Goal: Information Seeking & Learning: Learn about a topic

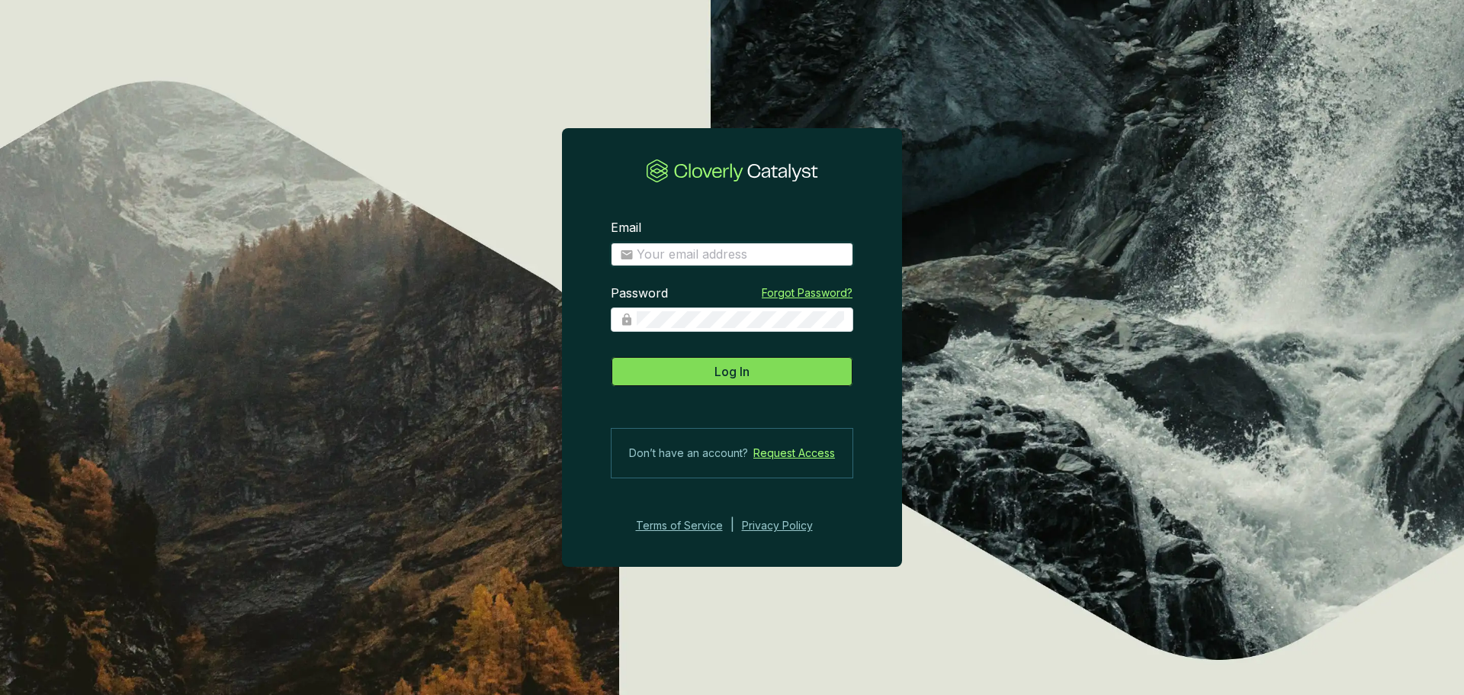
type input "[EMAIL_ADDRESS][DOMAIN_NAME]"
click at [769, 371] on button "Log In" at bounding box center [732, 371] width 243 height 31
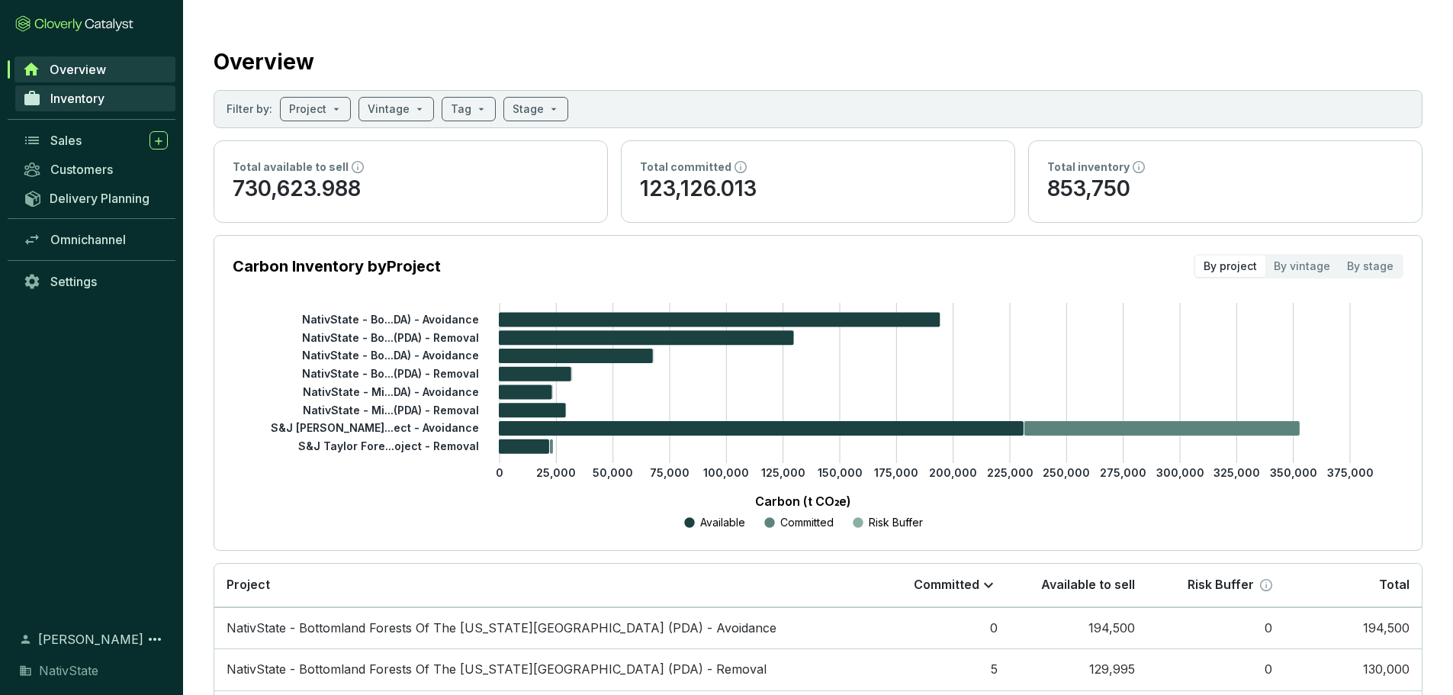
click at [64, 101] on span "Inventory" at bounding box center [77, 98] width 54 height 15
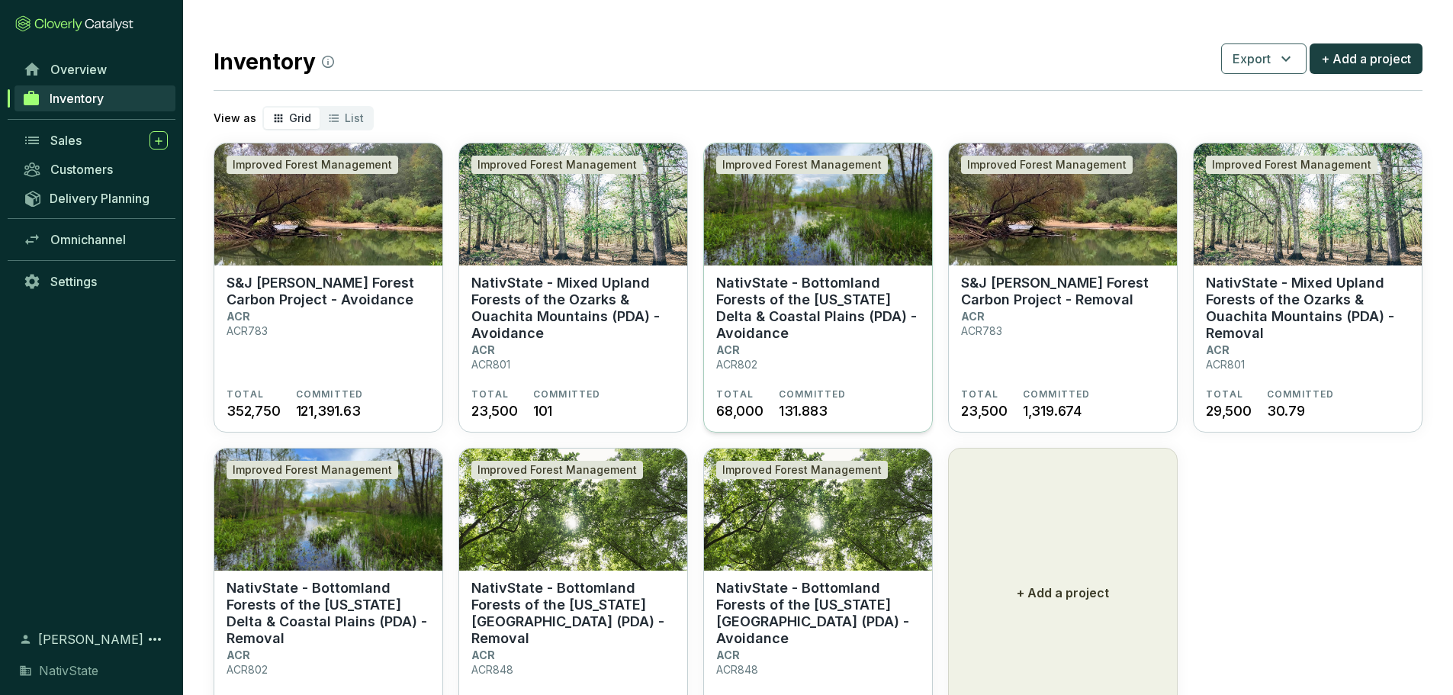
click at [795, 295] on p "NativState - Bottomland Forests of the [US_STATE] Delta & Coastal Plains (PDA) …" at bounding box center [818, 308] width 204 height 67
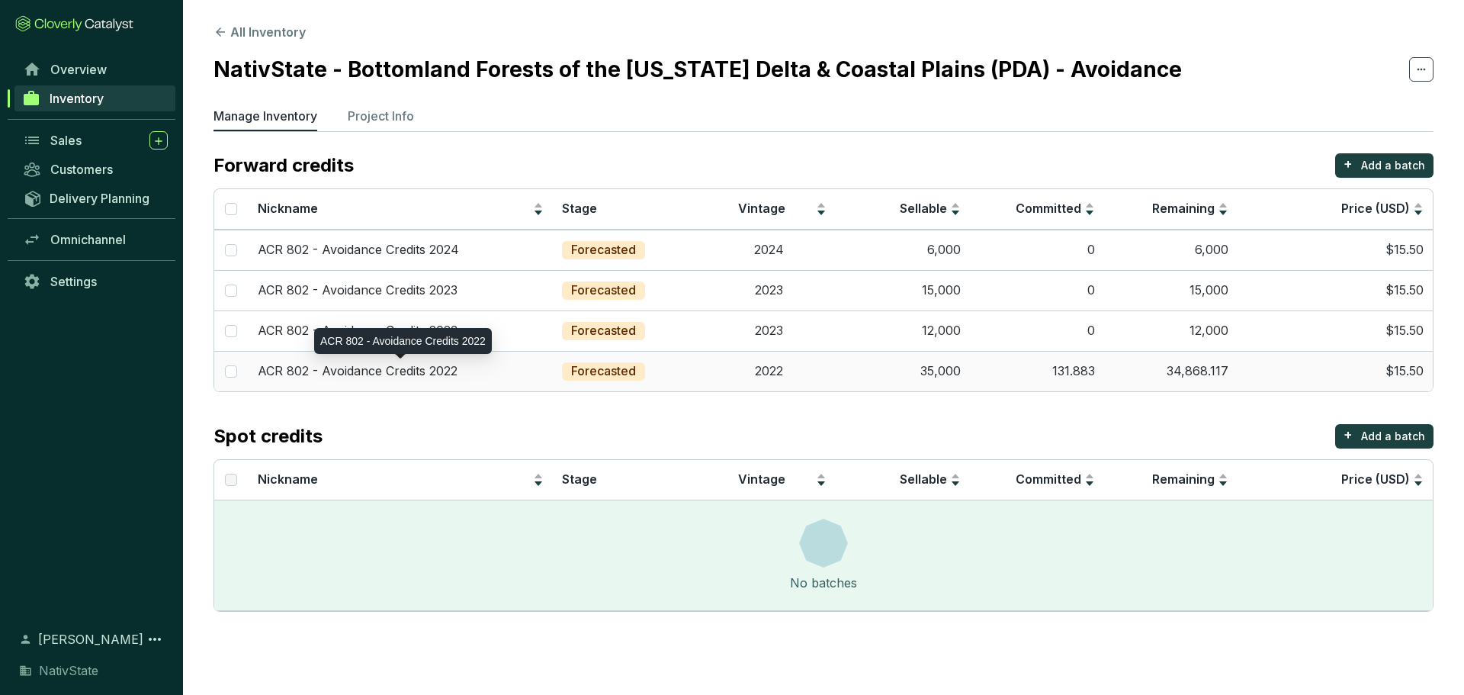
click at [372, 374] on p "ACR 802 - Avoidance Credits 2022" at bounding box center [358, 371] width 200 height 17
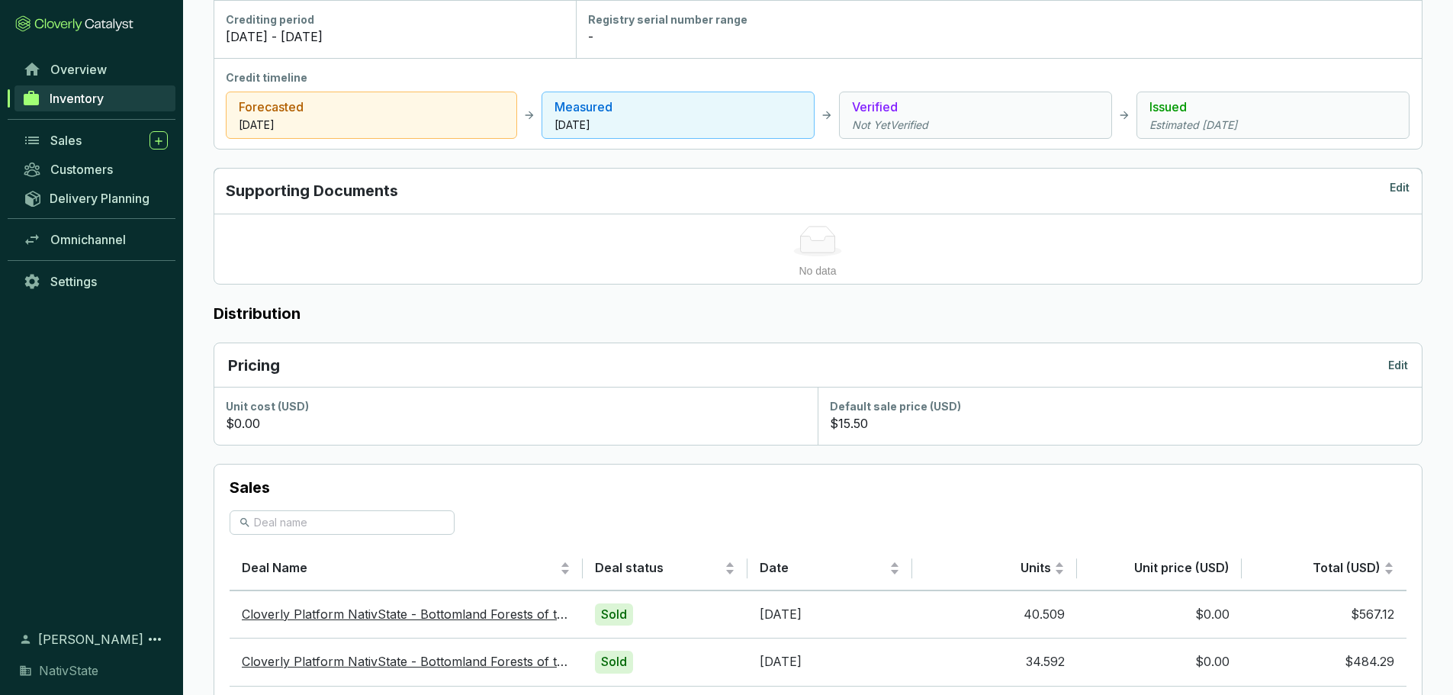
scroll to position [732, 0]
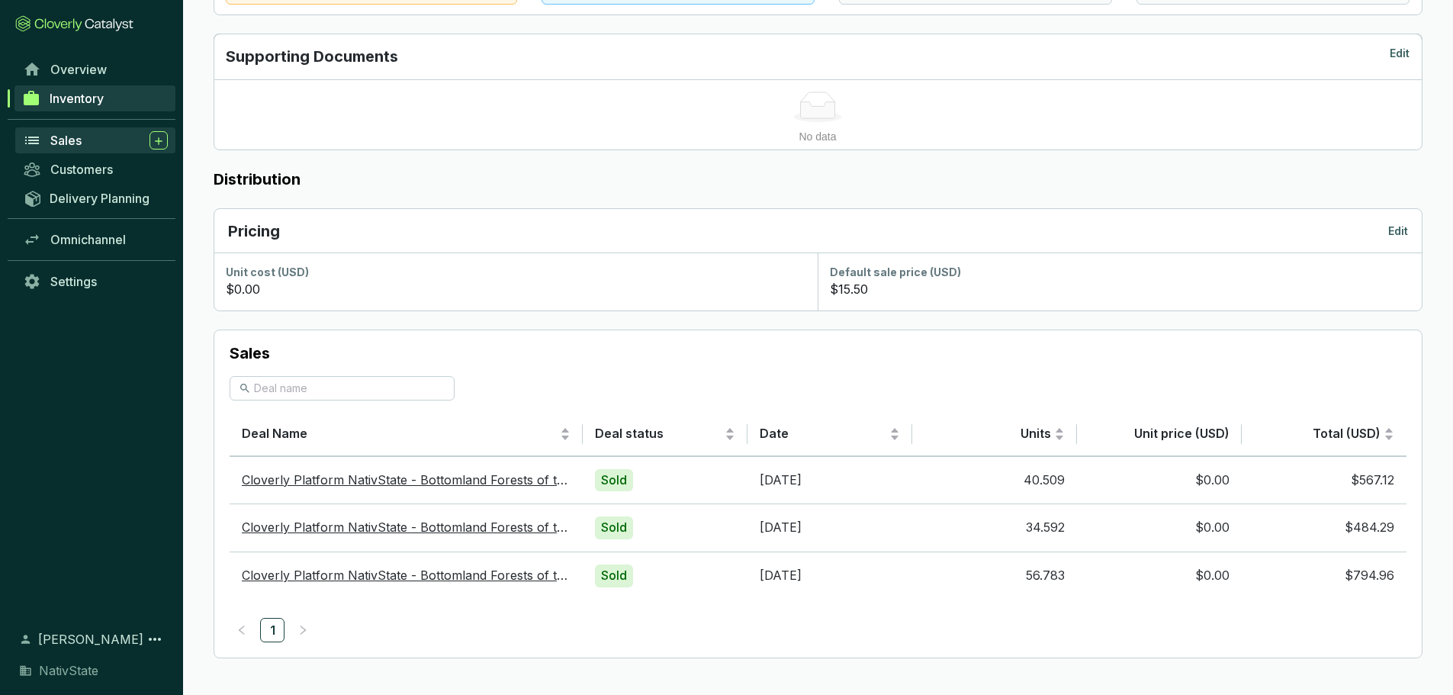
click at [64, 145] on span "Sales" at bounding box center [65, 140] width 31 height 15
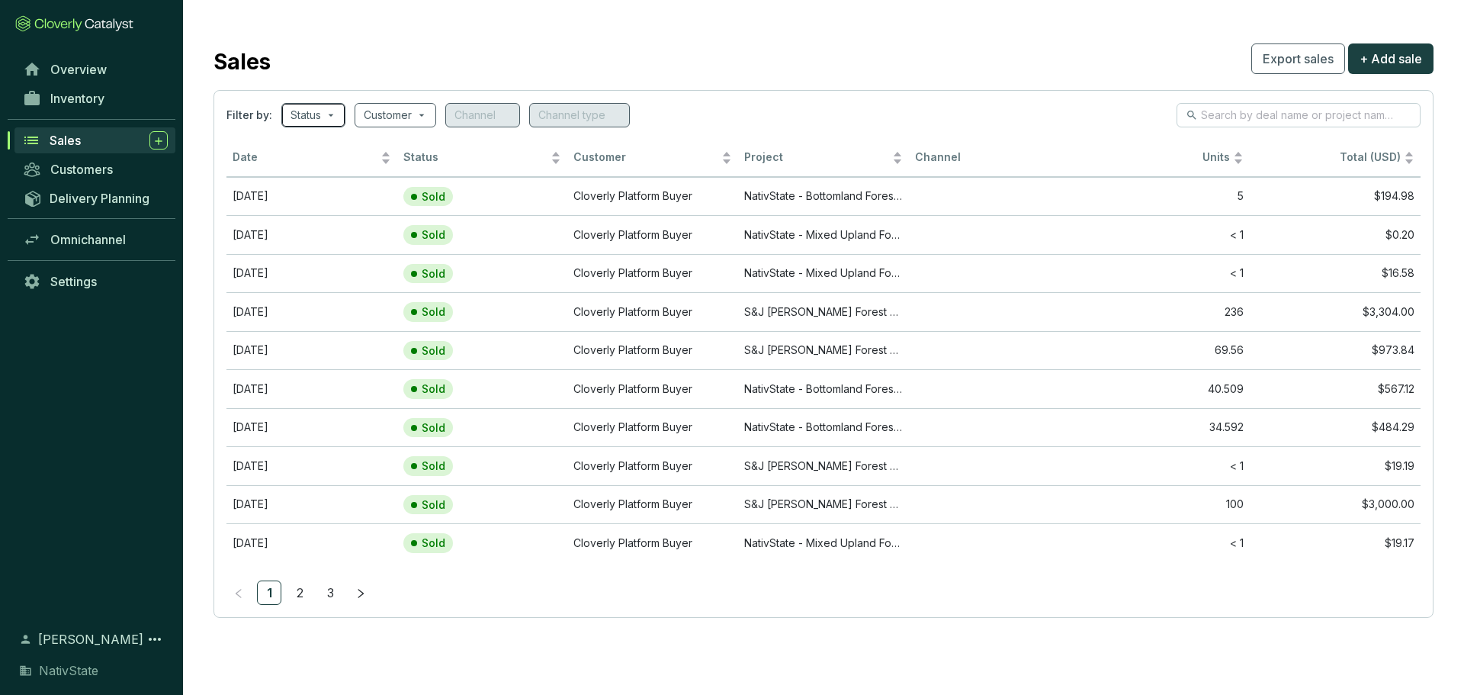
click at [329, 117] on span at bounding box center [314, 115] width 46 height 23
click at [417, 116] on span at bounding box center [395, 115] width 63 height 23
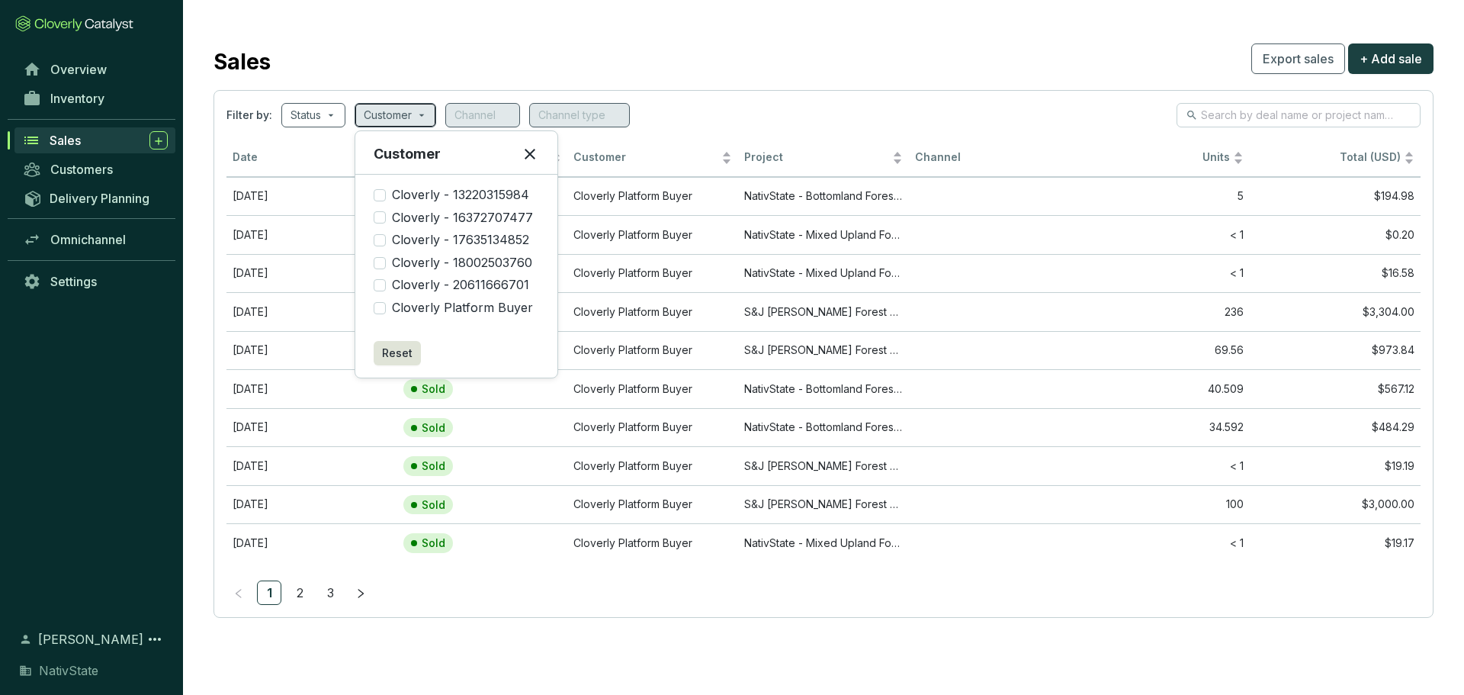
click at [417, 116] on span at bounding box center [395, 115] width 63 height 23
click at [302, 593] on link "2" at bounding box center [299, 592] width 23 height 23
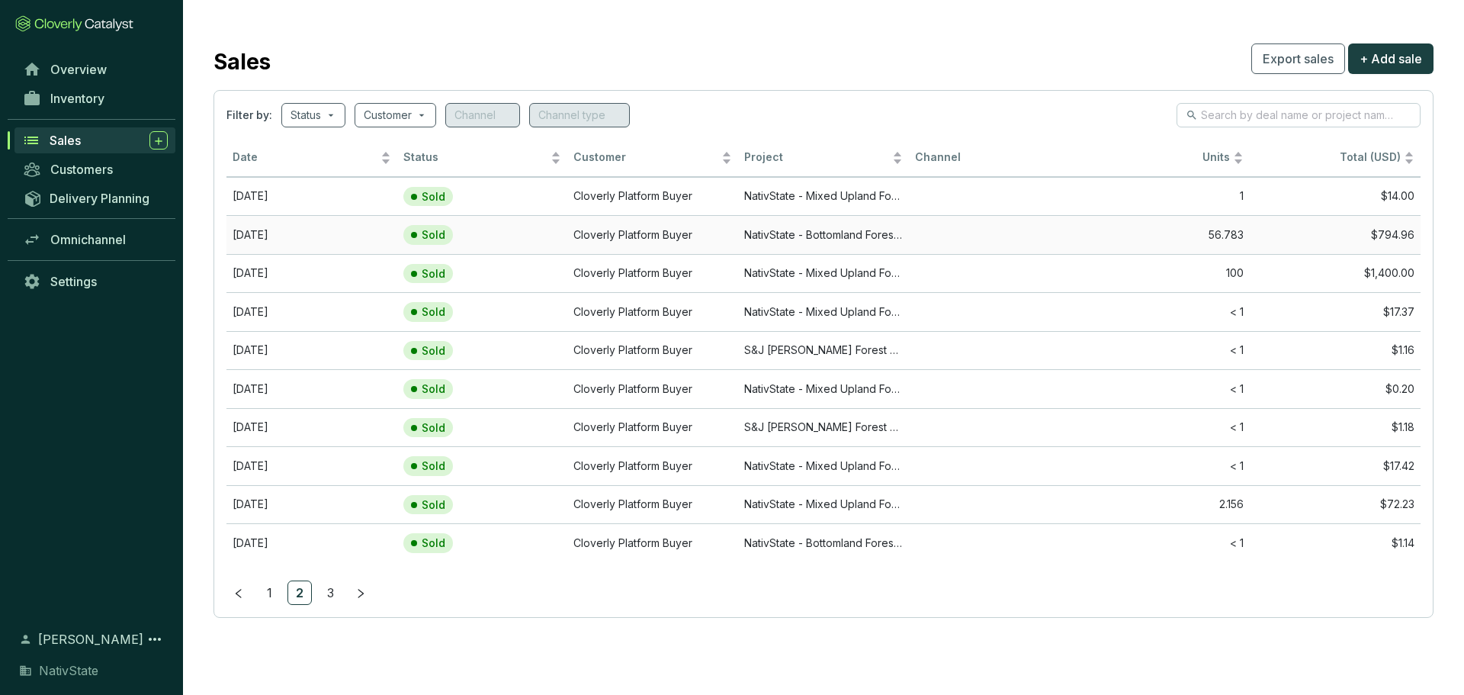
click at [271, 232] on td "[DATE]" at bounding box center [312, 234] width 171 height 39
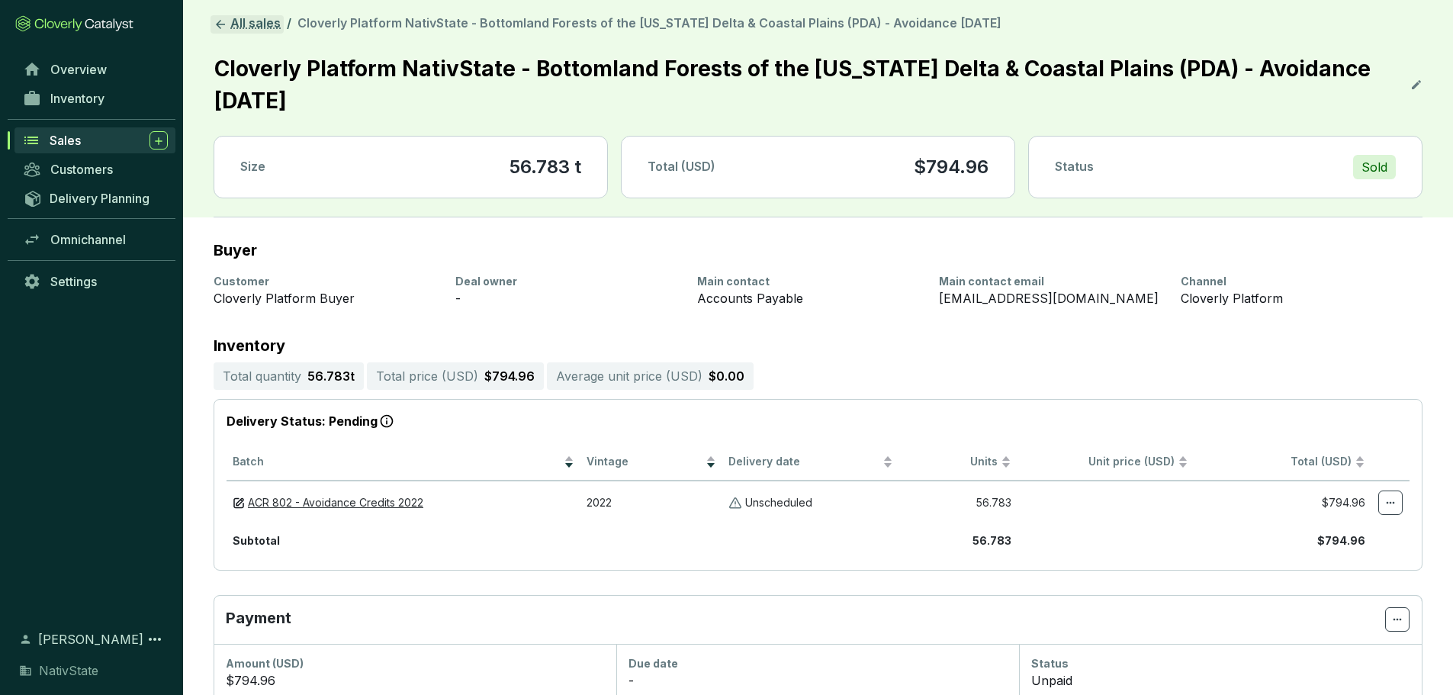
click at [259, 24] on link "All sales" at bounding box center [247, 24] width 73 height 18
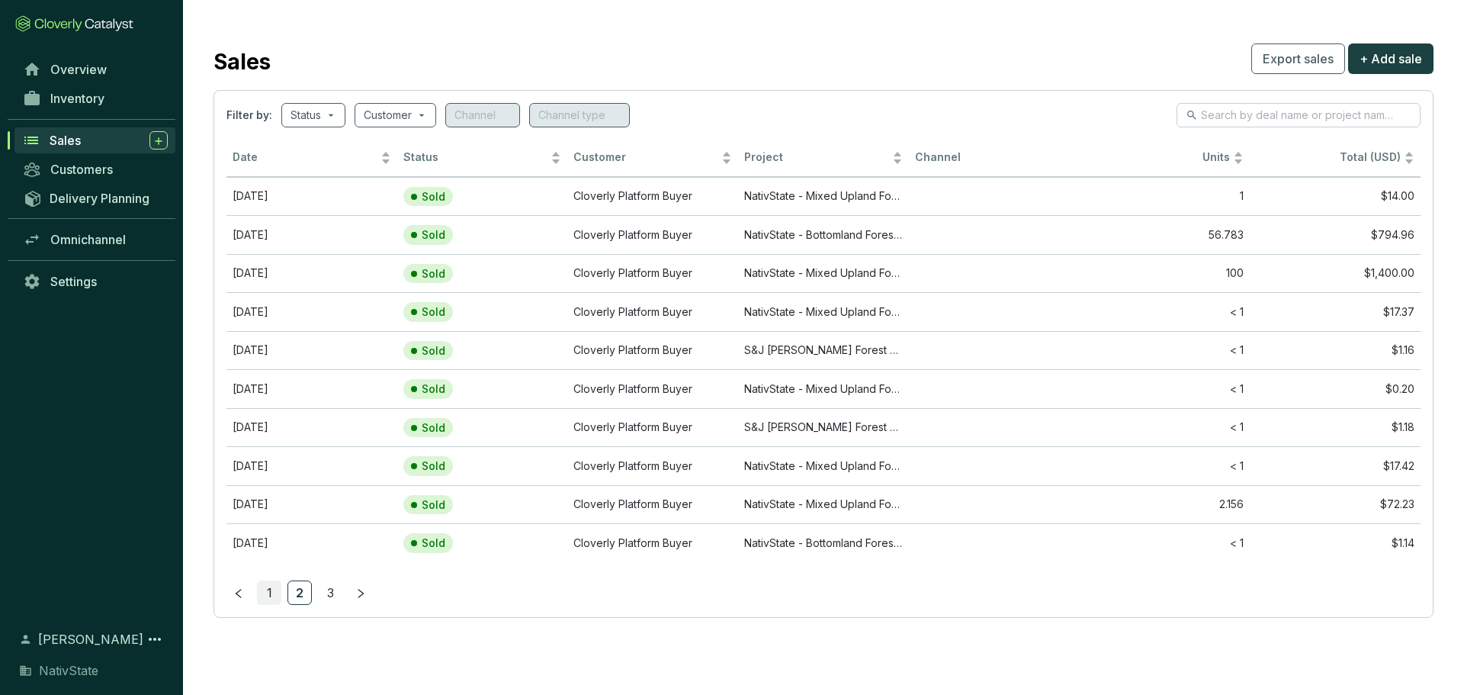
click at [267, 592] on link "1" at bounding box center [269, 592] width 23 height 23
click at [68, 98] on span "Inventory" at bounding box center [77, 98] width 54 height 15
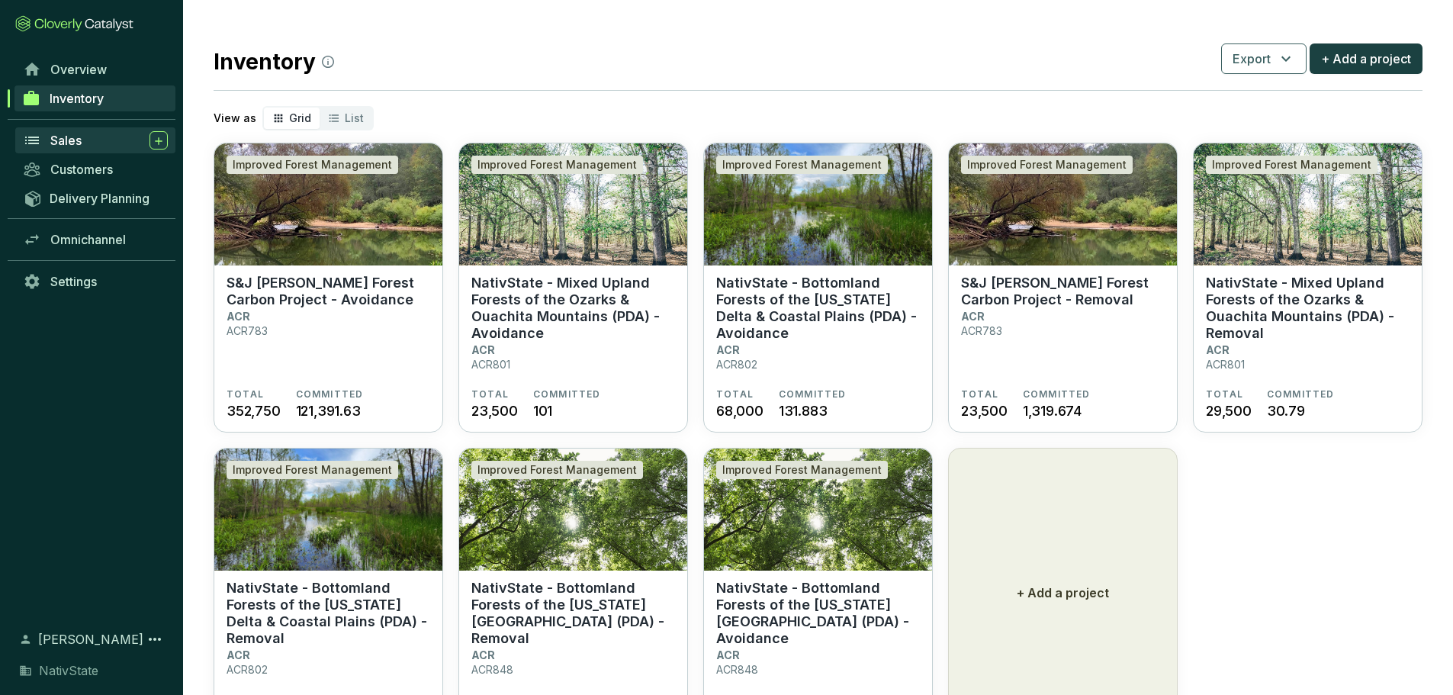
click at [69, 137] on span "Sales" at bounding box center [65, 140] width 31 height 15
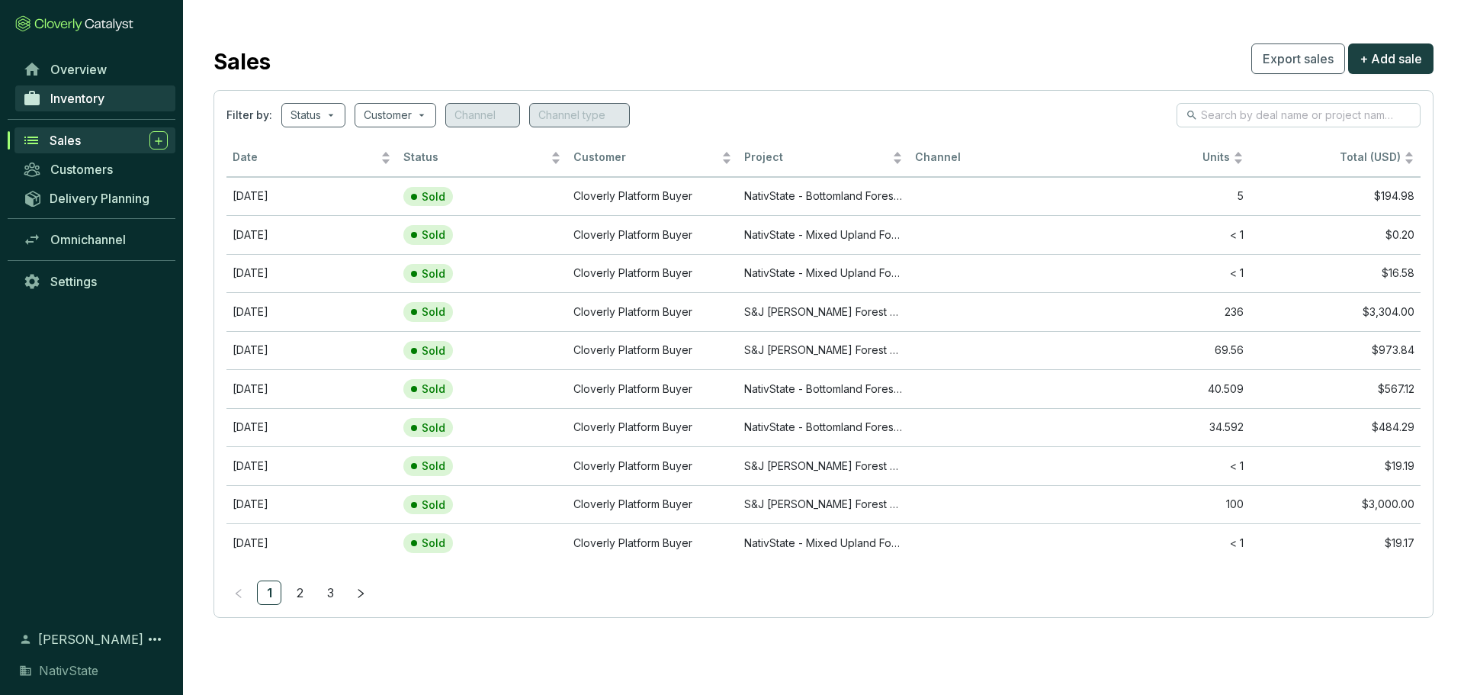
click at [73, 98] on span "Inventory" at bounding box center [77, 98] width 54 height 15
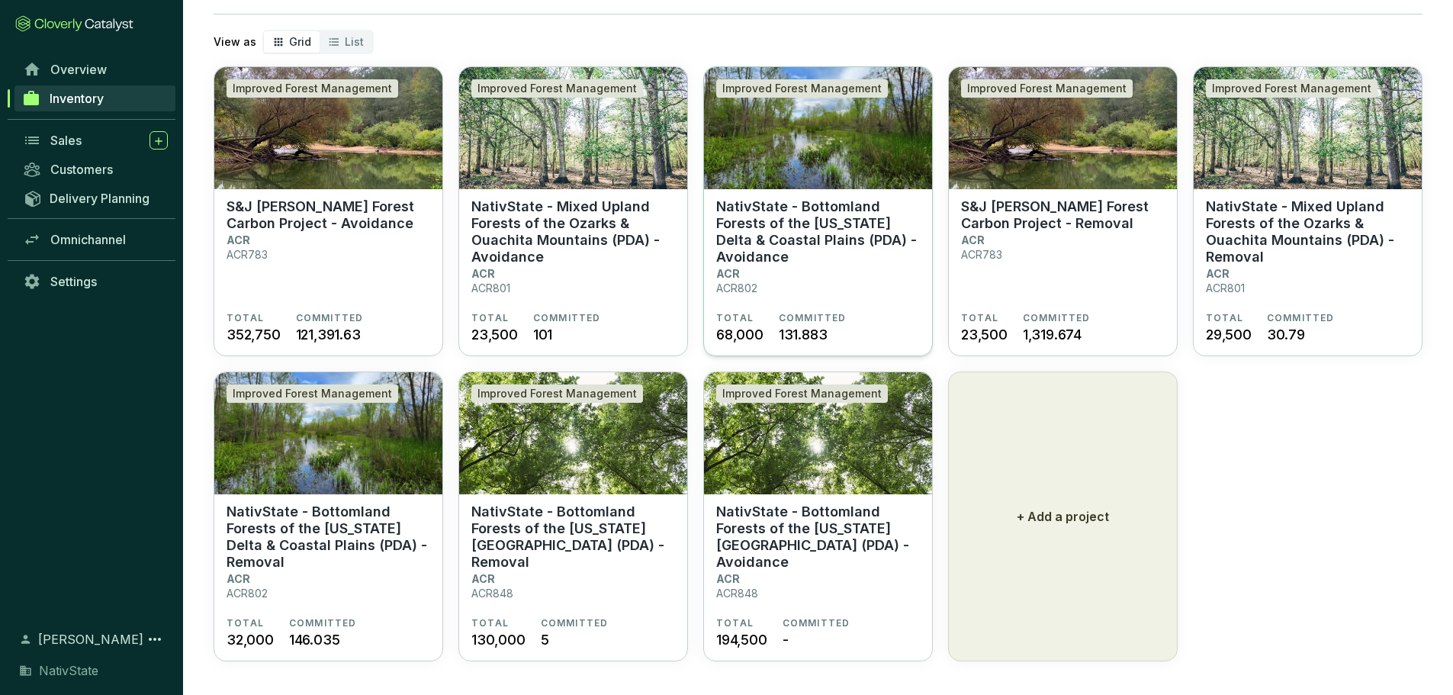
scroll to position [82, 0]
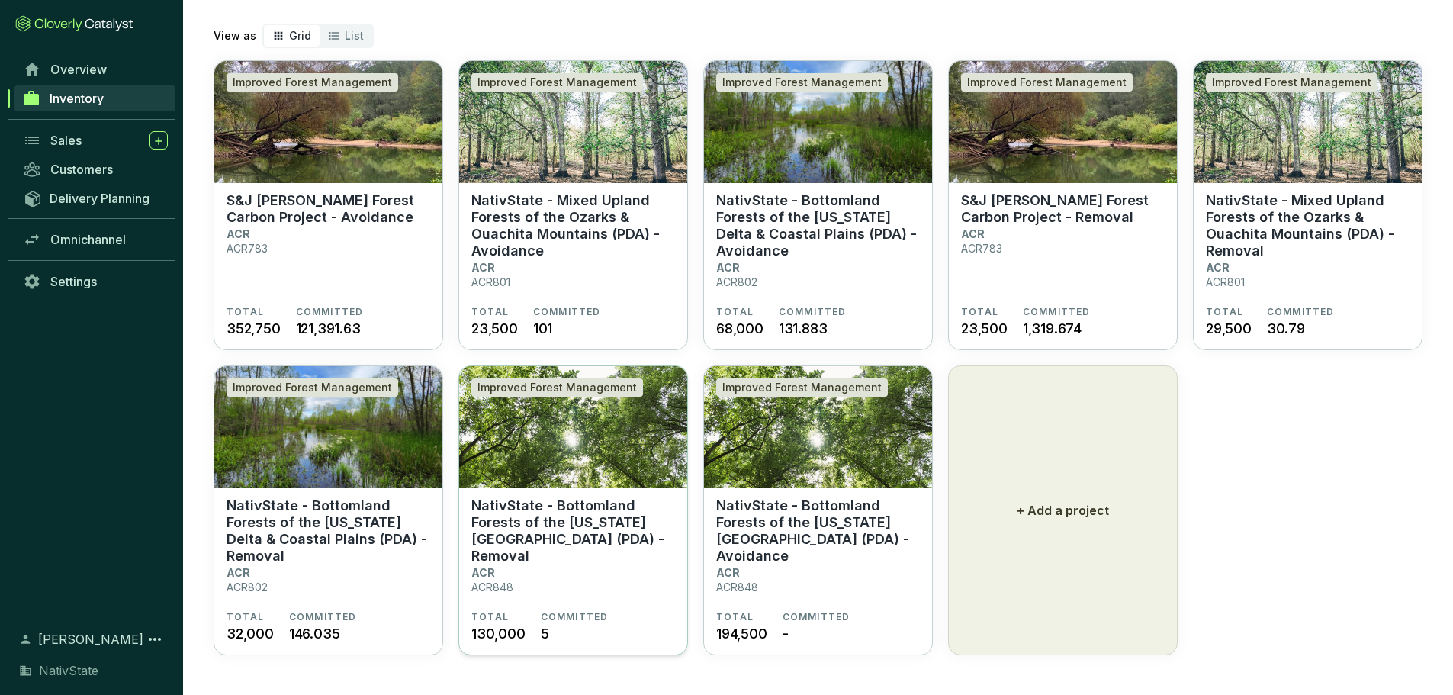
click at [561, 522] on p "NativState - Bottomland Forests of the [US_STATE][GEOGRAPHIC_DATA] (PDA) - Remo…" at bounding box center [573, 530] width 204 height 67
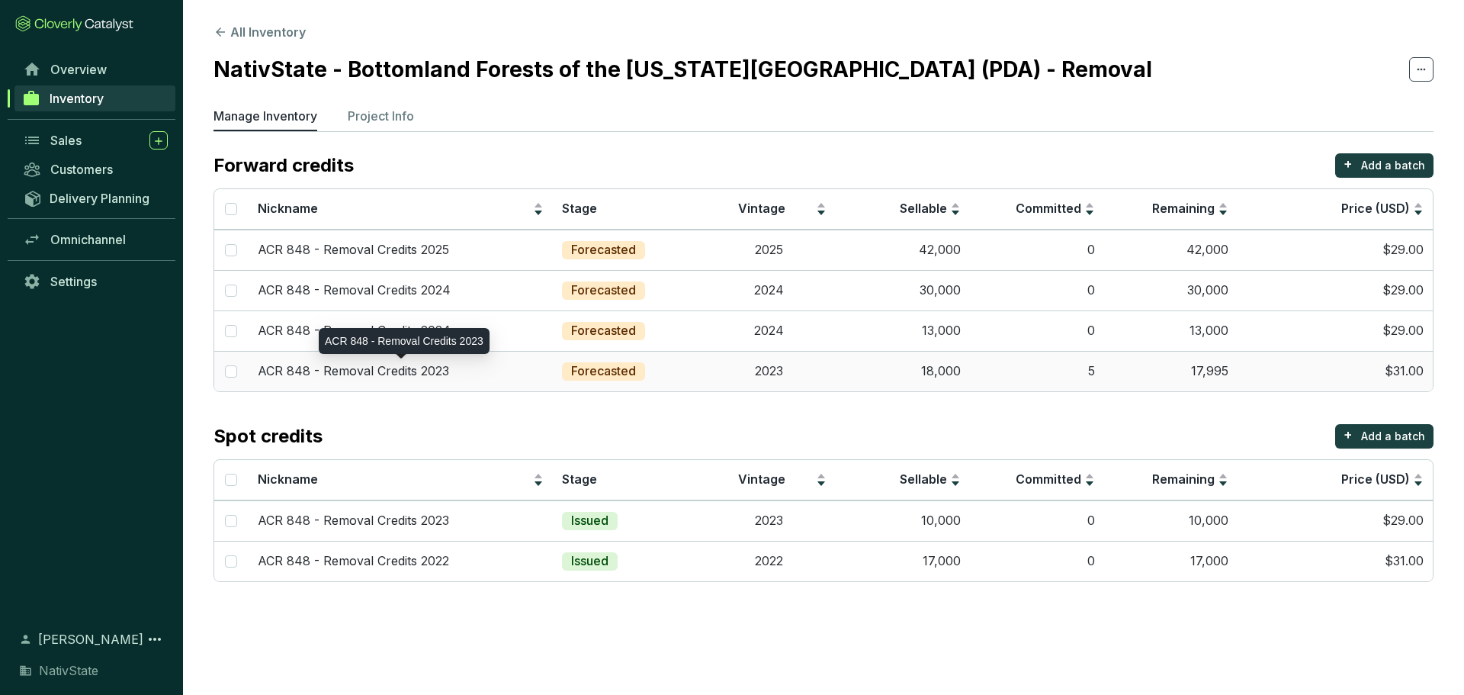
click at [382, 369] on p "ACR 848 - Removal Credits 2023" at bounding box center [353, 371] width 191 height 17
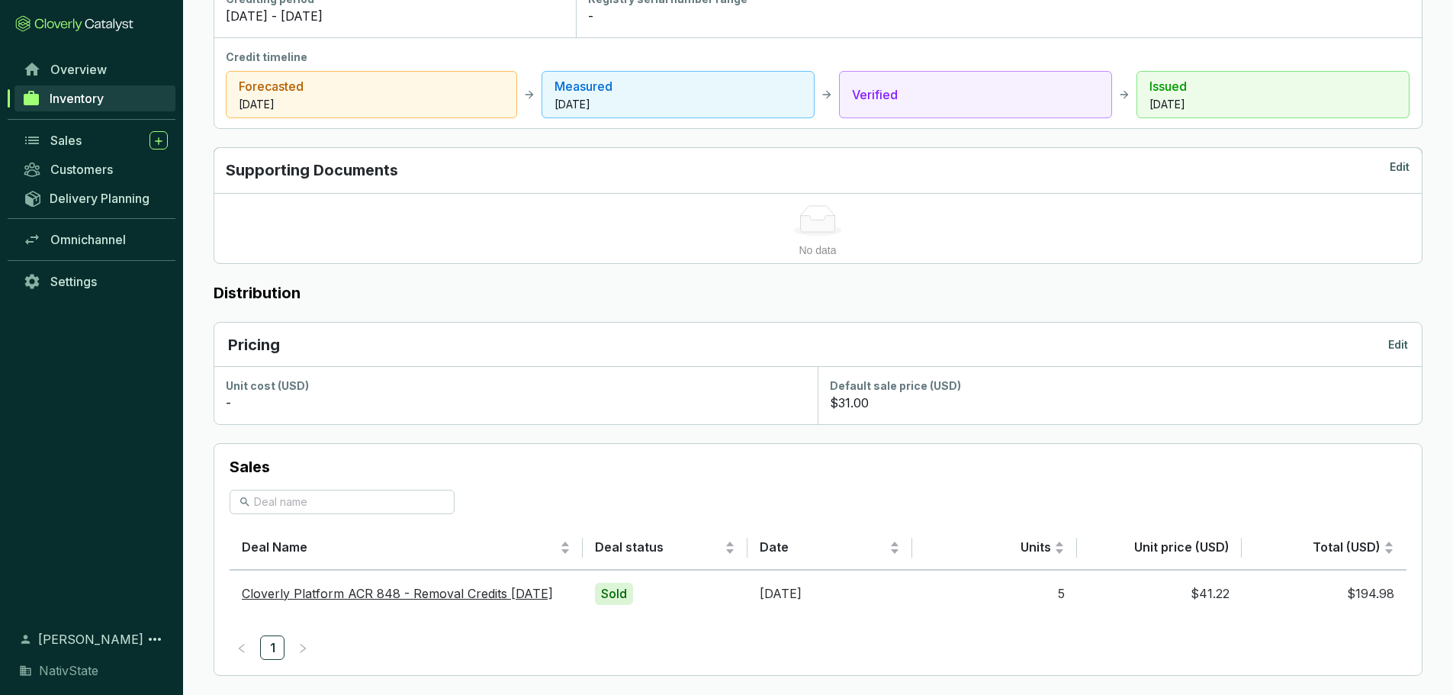
scroll to position [636, 0]
